Goal: Information Seeking & Learning: Find specific fact

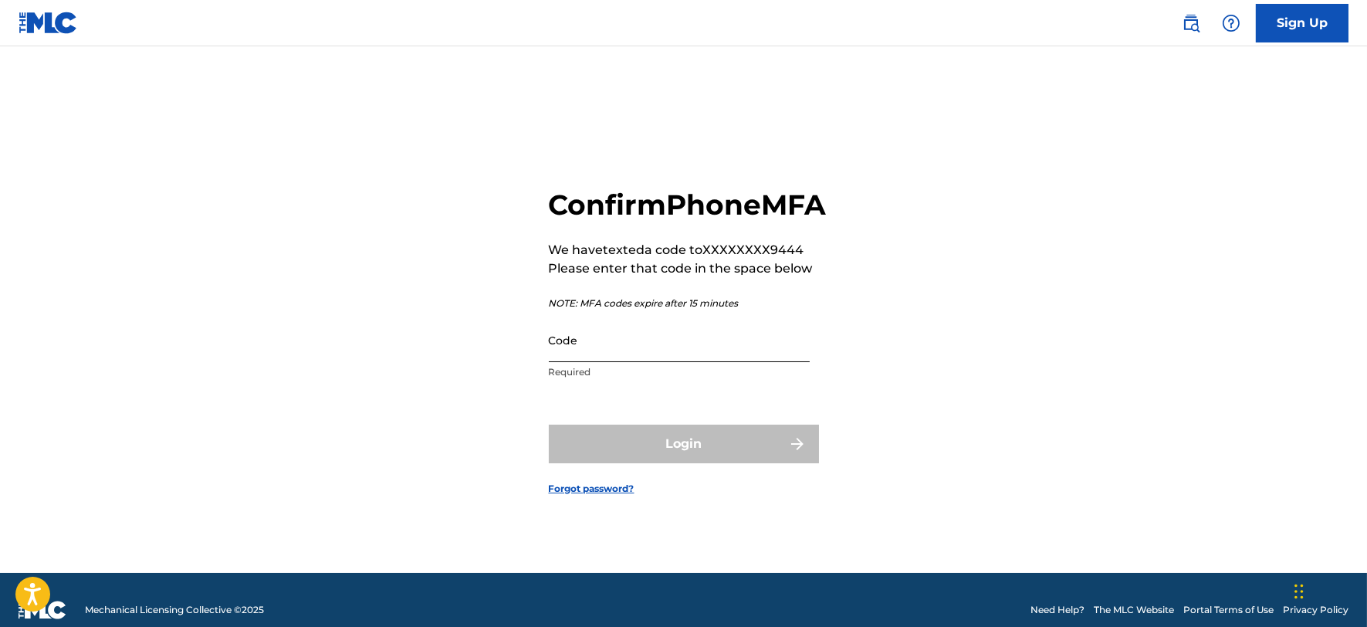
click at [605, 362] on input "Code" at bounding box center [679, 340] width 261 height 44
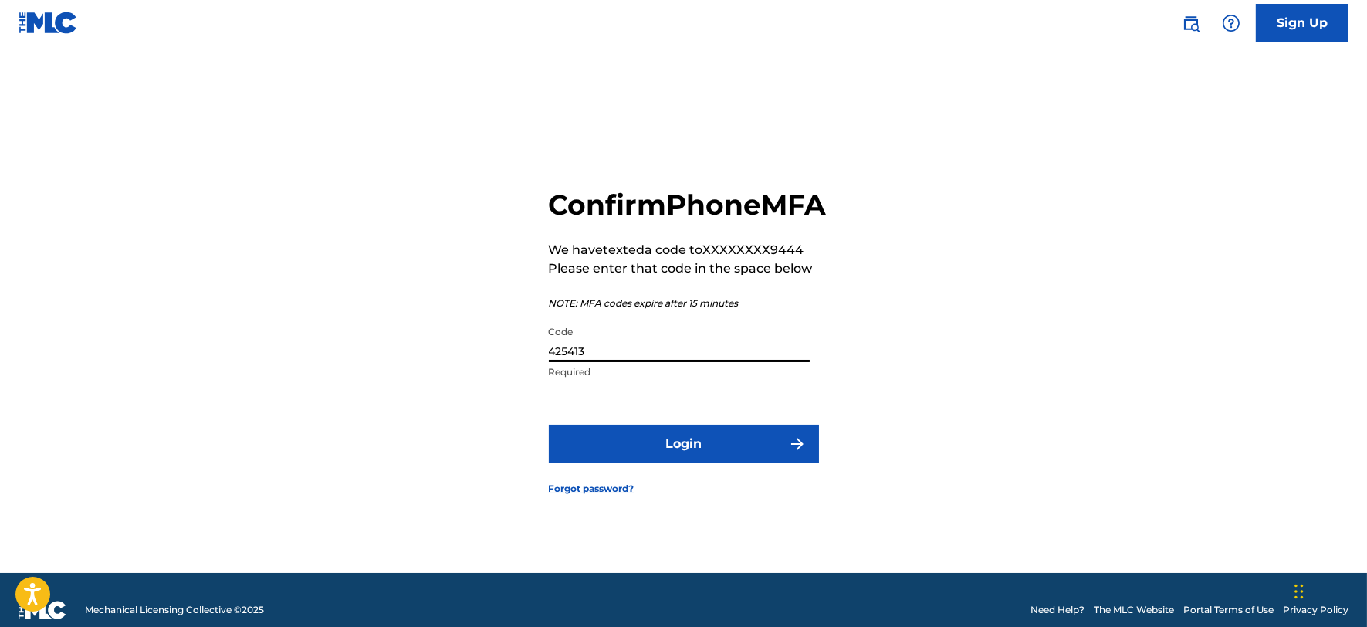
type input "425413"
click at [549, 425] on button "Login" at bounding box center [684, 444] width 270 height 39
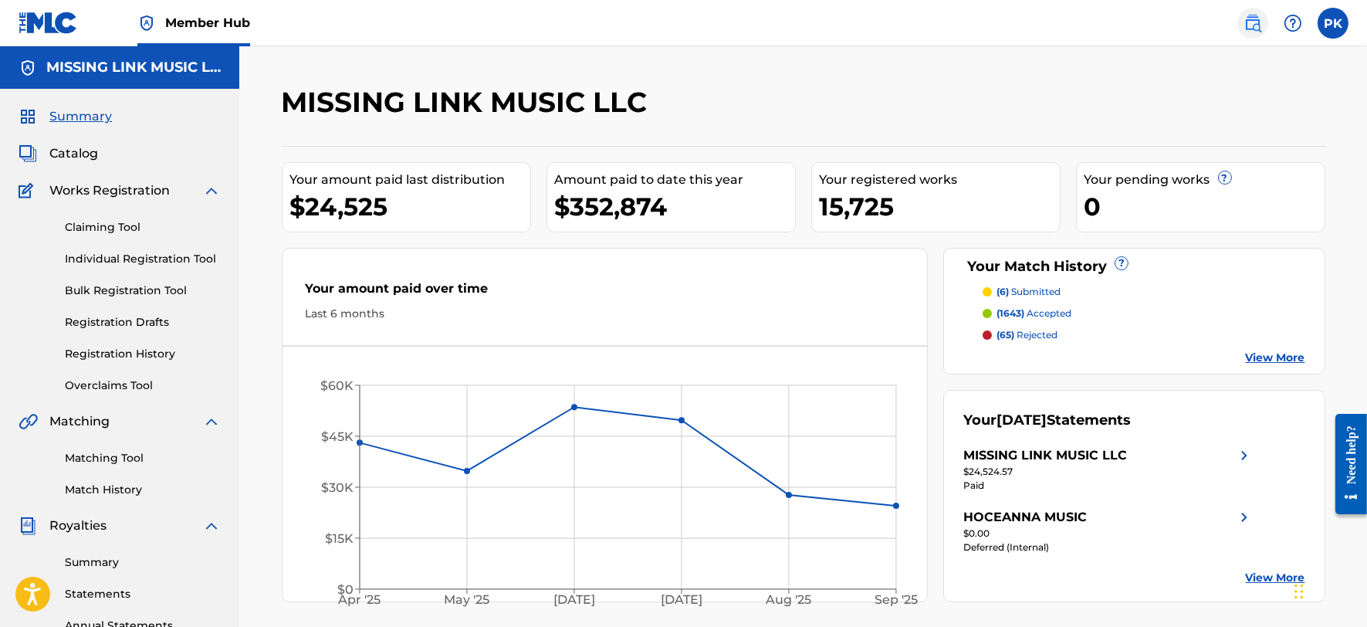
click at [1260, 19] on img at bounding box center [1253, 23] width 19 height 19
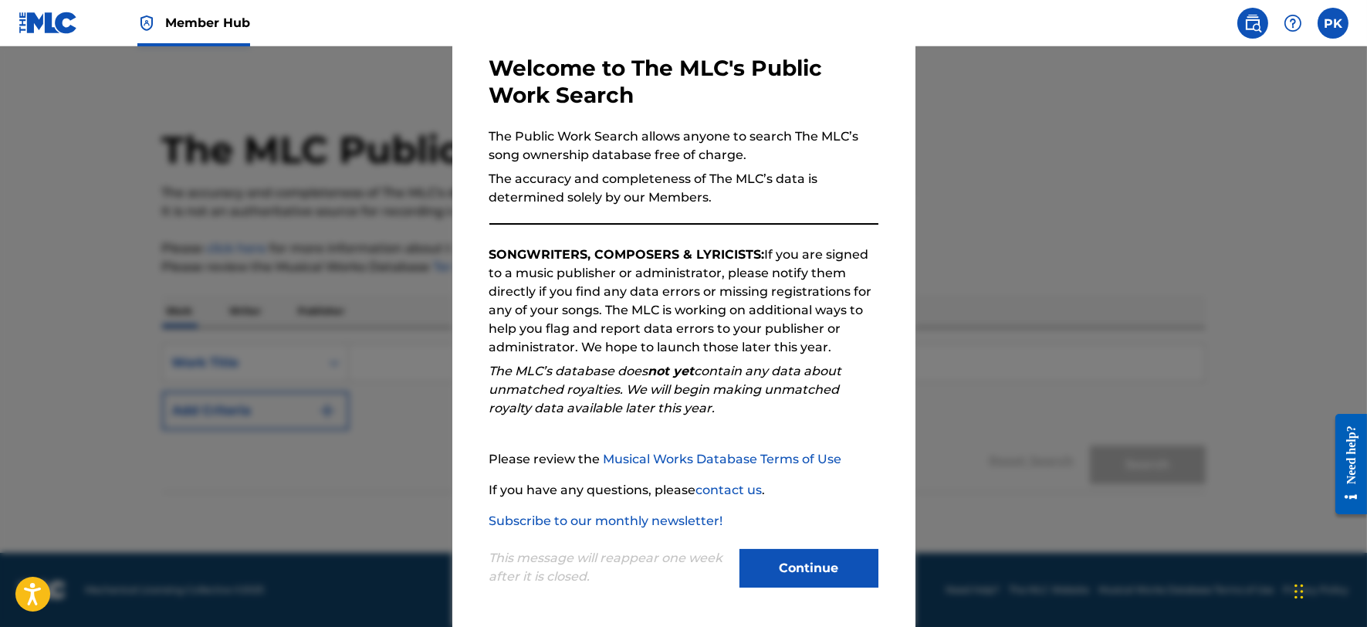
scroll to position [80, 0]
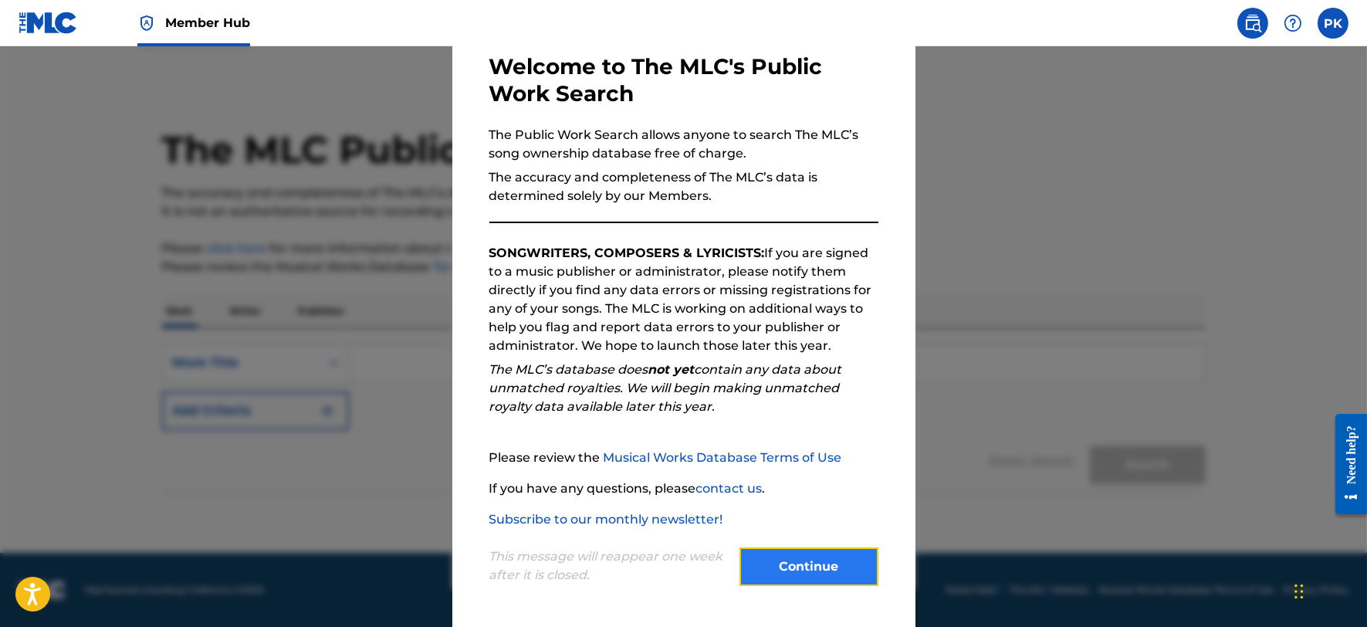
click at [770, 565] on button "Continue" at bounding box center [808, 566] width 139 height 39
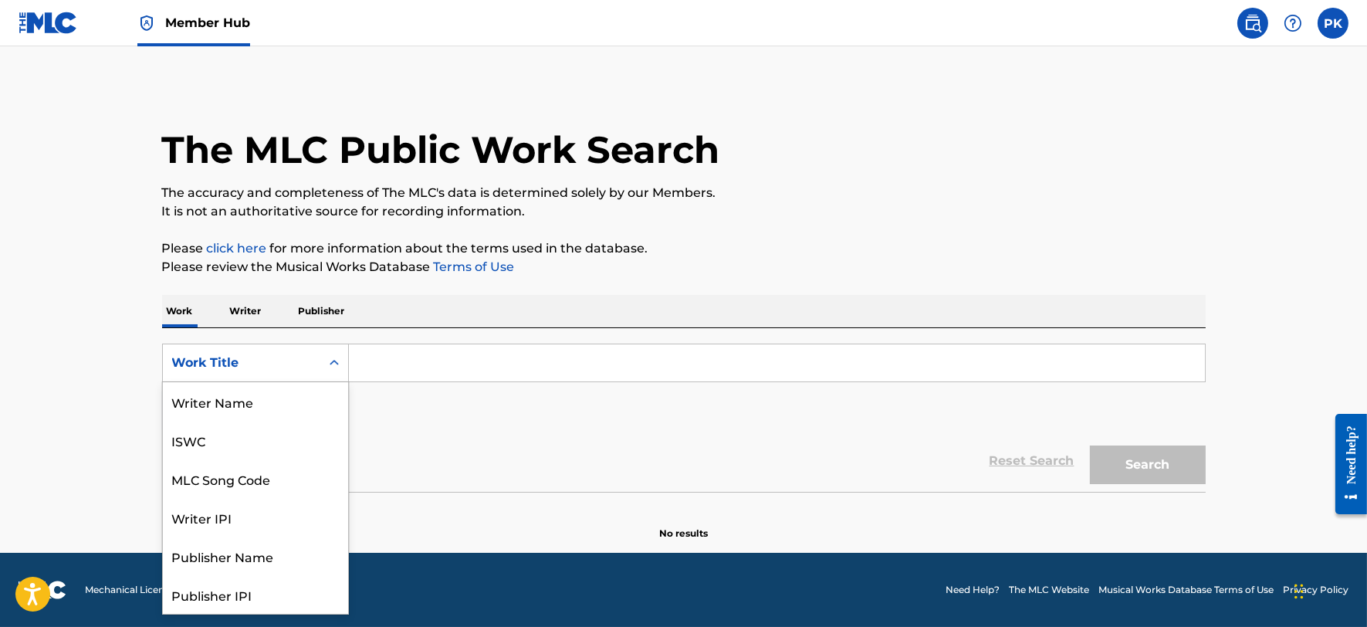
click at [290, 361] on div "Work Title" at bounding box center [241, 363] width 139 height 19
click at [256, 396] on div "MLC Song Code" at bounding box center [255, 401] width 185 height 39
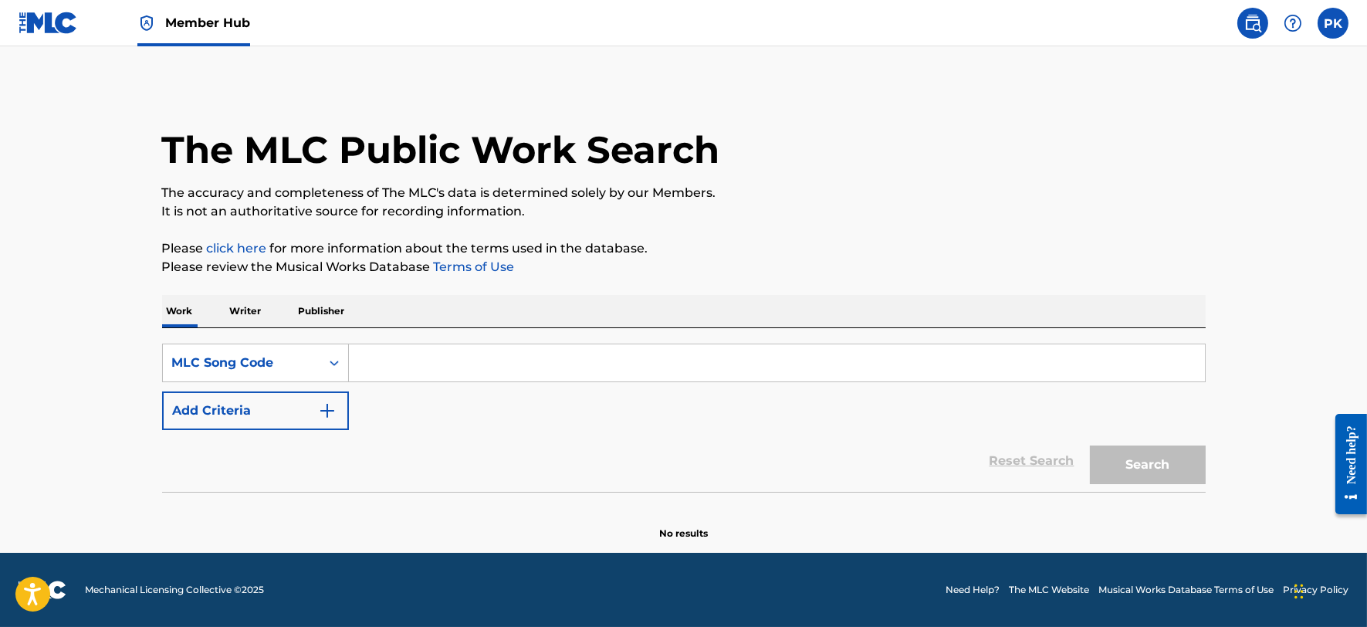
click at [421, 351] on input "Search Form" at bounding box center [777, 362] width 856 height 37
paste input "DA0L3L"
type input "DA0L3L"
click at [1090, 445] on button "Search" at bounding box center [1148, 464] width 116 height 39
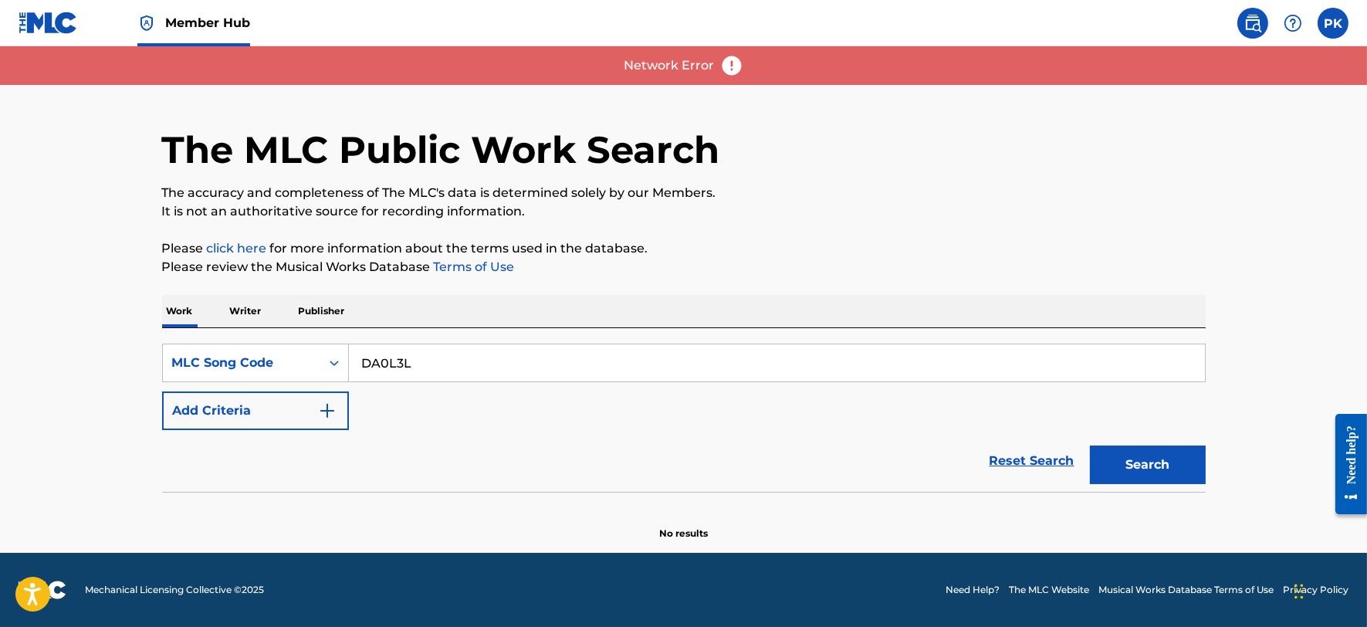
click at [733, 64] on img at bounding box center [731, 65] width 23 height 23
click at [733, 65] on img at bounding box center [731, 65] width 23 height 23
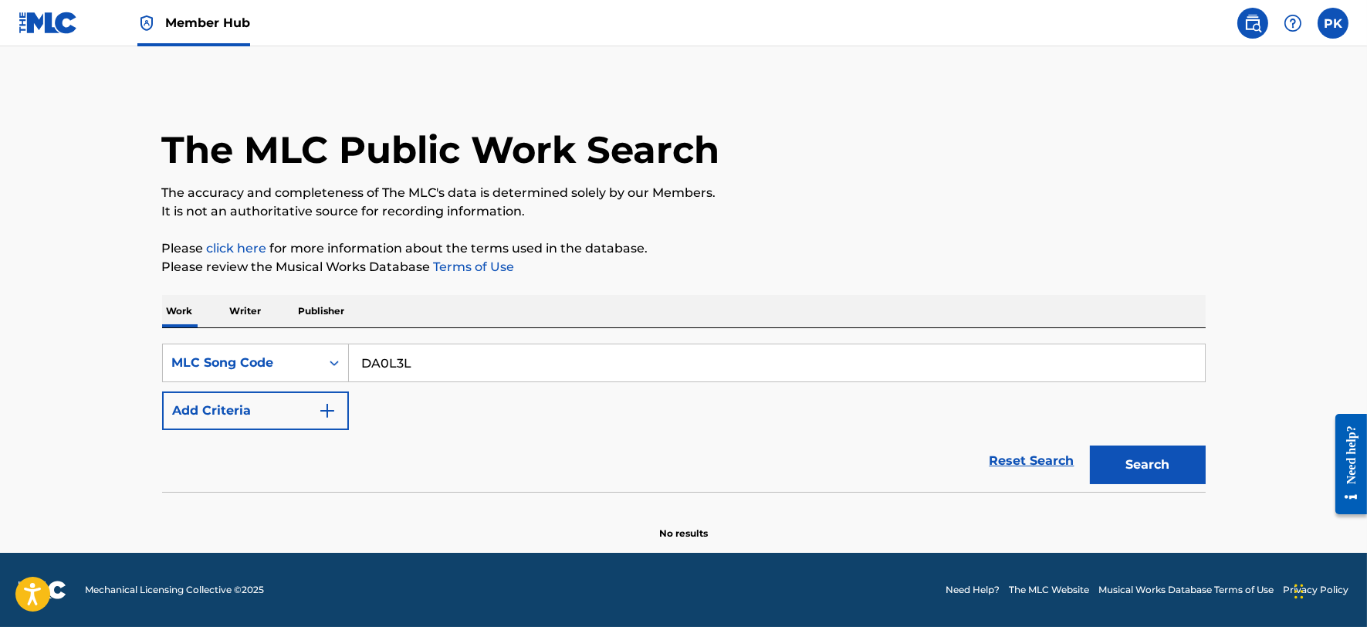
click at [538, 371] on input "DA0L3L" at bounding box center [777, 362] width 856 height 37
click at [1153, 469] on button "Search" at bounding box center [1148, 464] width 116 height 39
